Goal: Learn about a topic

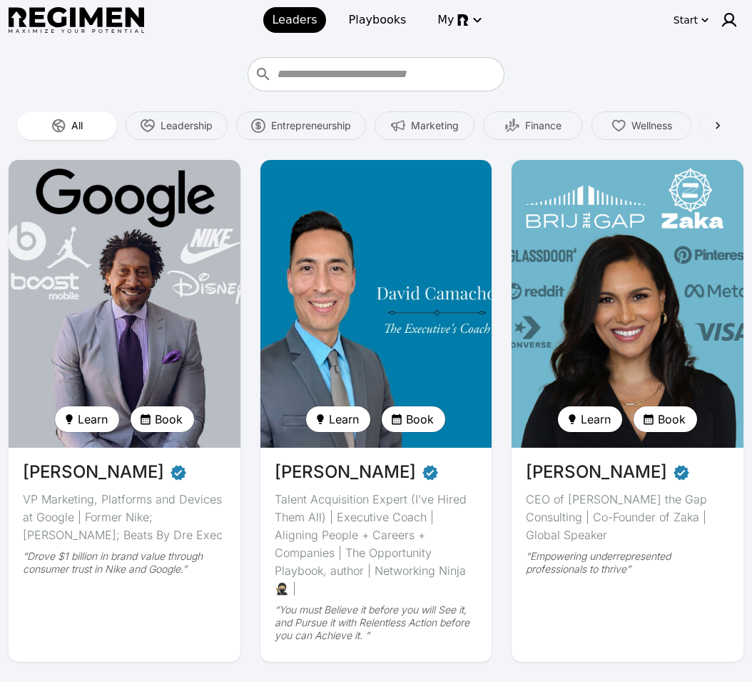
scroll to position [491, 0]
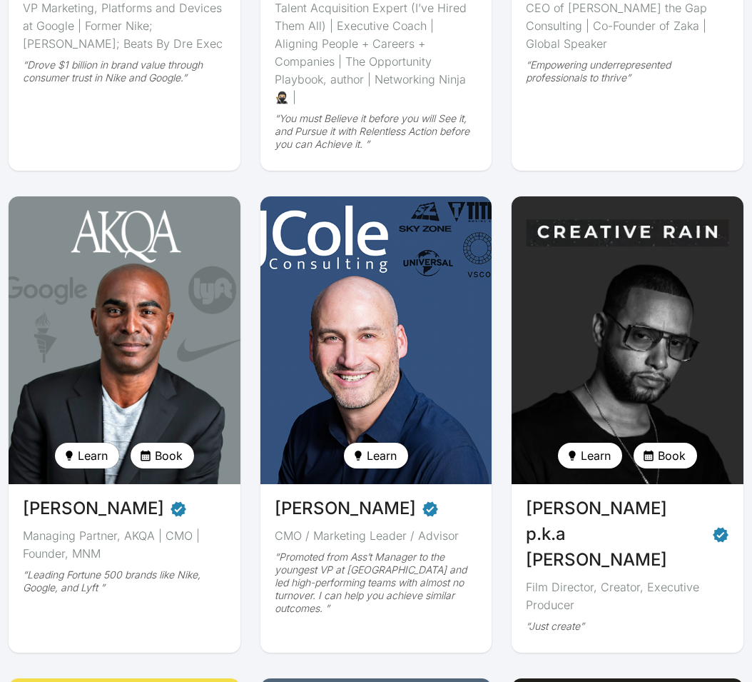
click at [683, 288] on img at bounding box center [627, 340] width 238 height 296
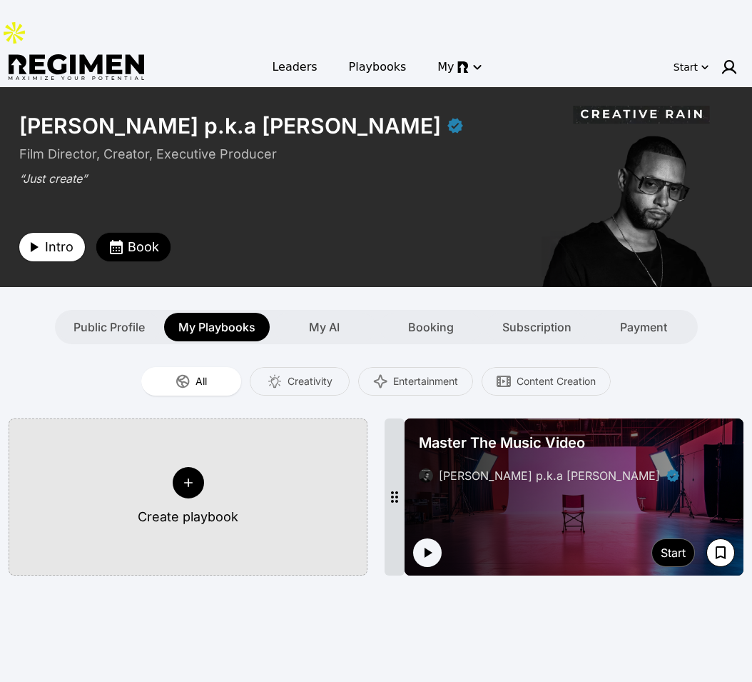
click at [45, 237] on span "Intro" at bounding box center [59, 247] width 29 height 20
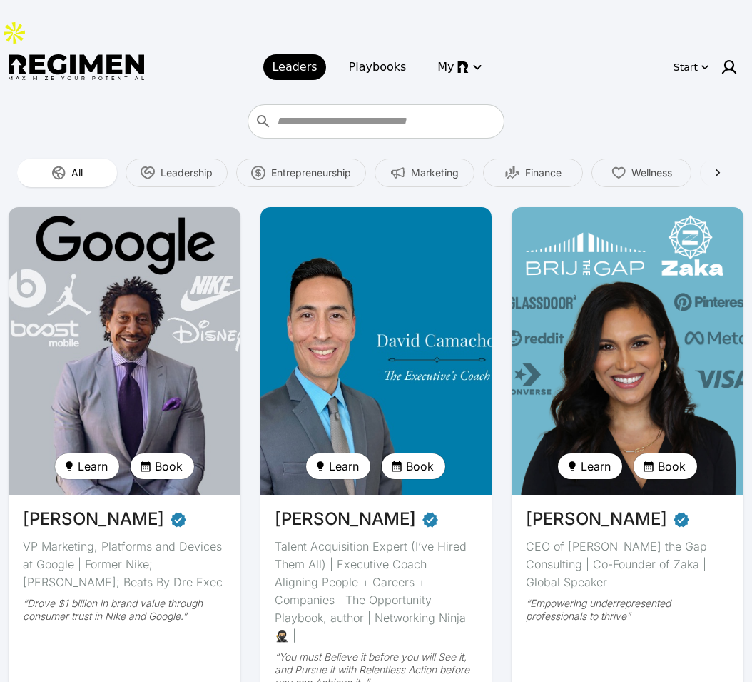
click at [583, 104] on div at bounding box center [376, 121] width 735 height 34
click at [729, 59] on img at bounding box center [729, 67] width 17 height 17
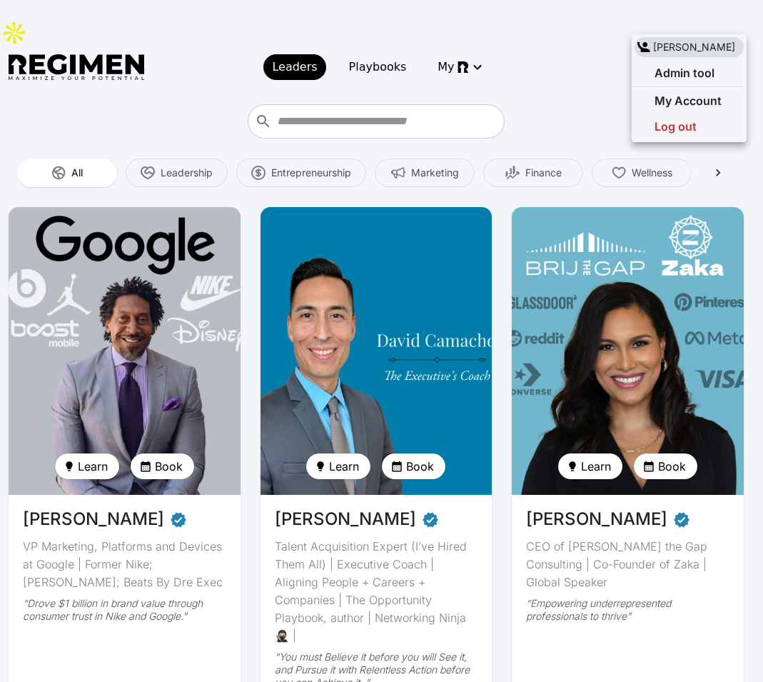
click at [732, 23] on div at bounding box center [381, 341] width 763 height 682
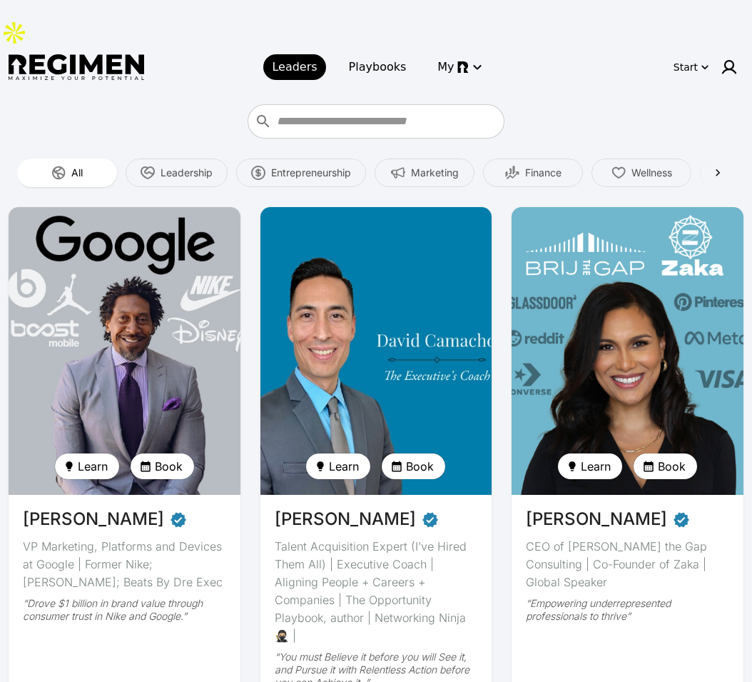
click at [589, 47] on div "Leaders Playbooks My Start" at bounding box center [376, 67] width 735 height 40
